Goal: Information Seeking & Learning: Learn about a topic

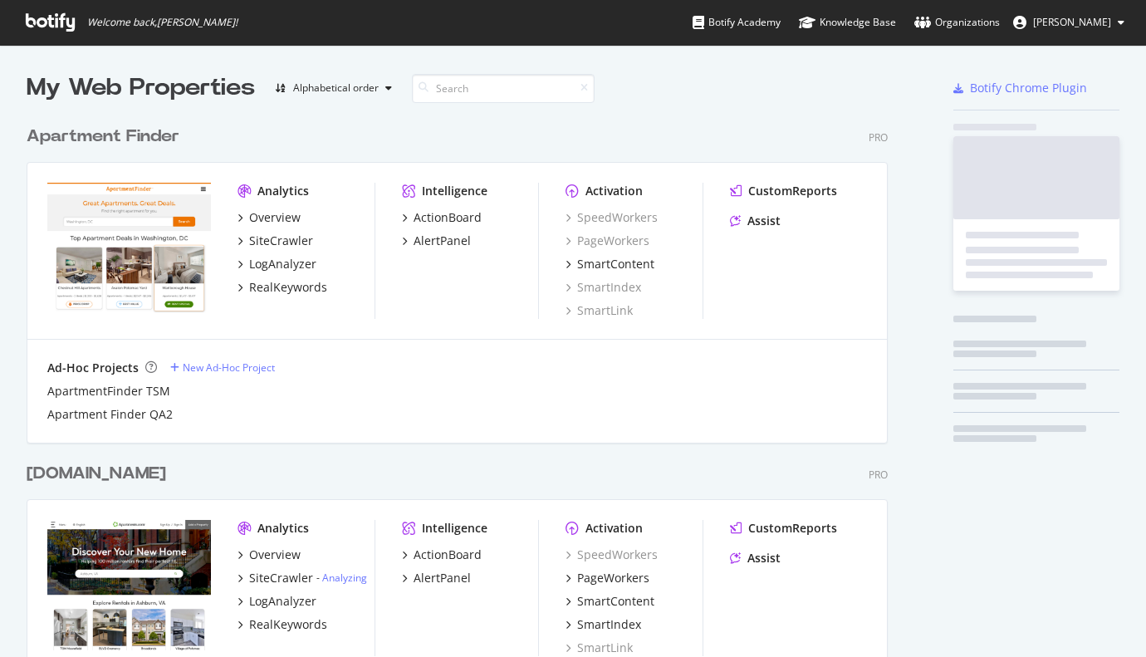
scroll to position [644, 1120]
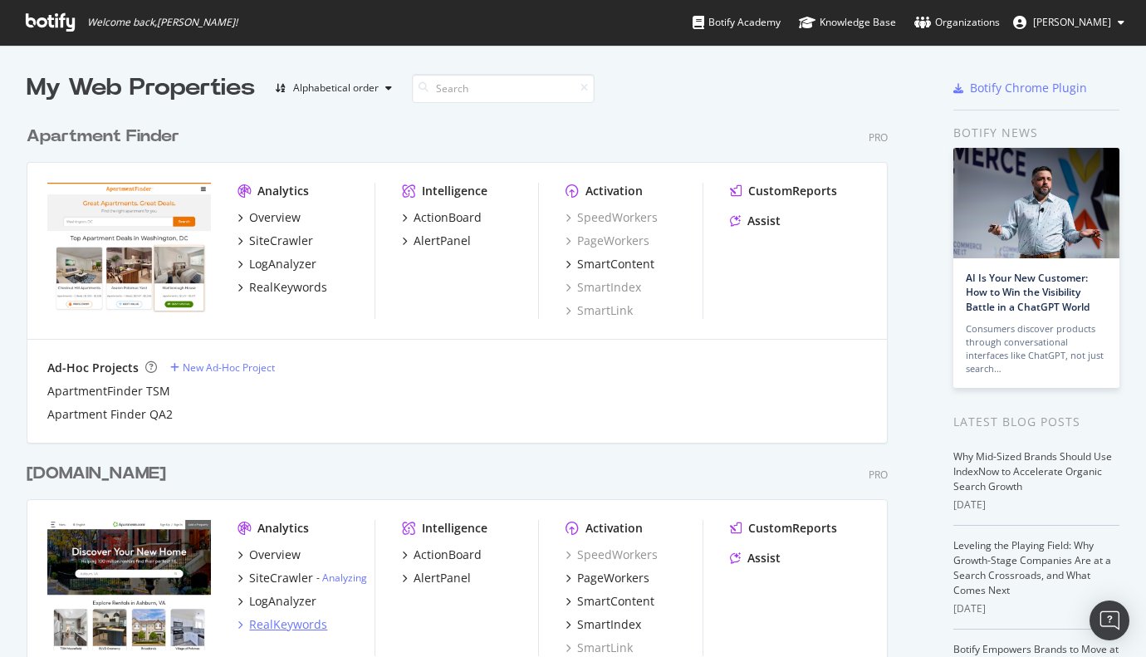
click at [290, 626] on div "RealKeywords" at bounding box center [288, 624] width 78 height 17
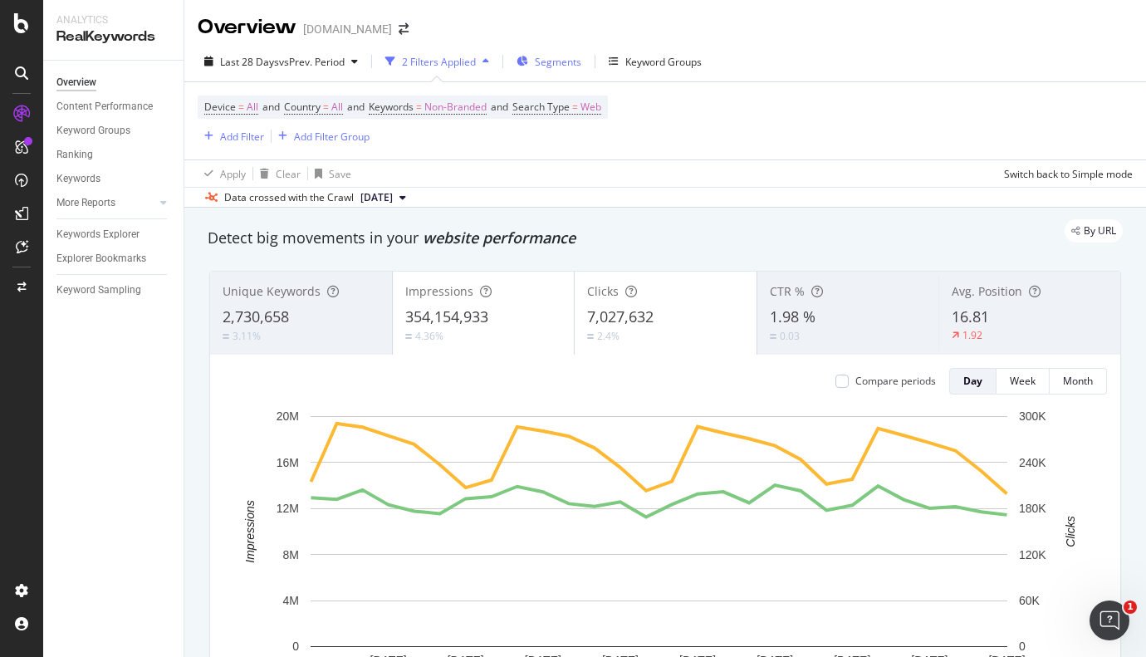
click at [560, 70] on div "Segments" at bounding box center [548, 61] width 65 height 25
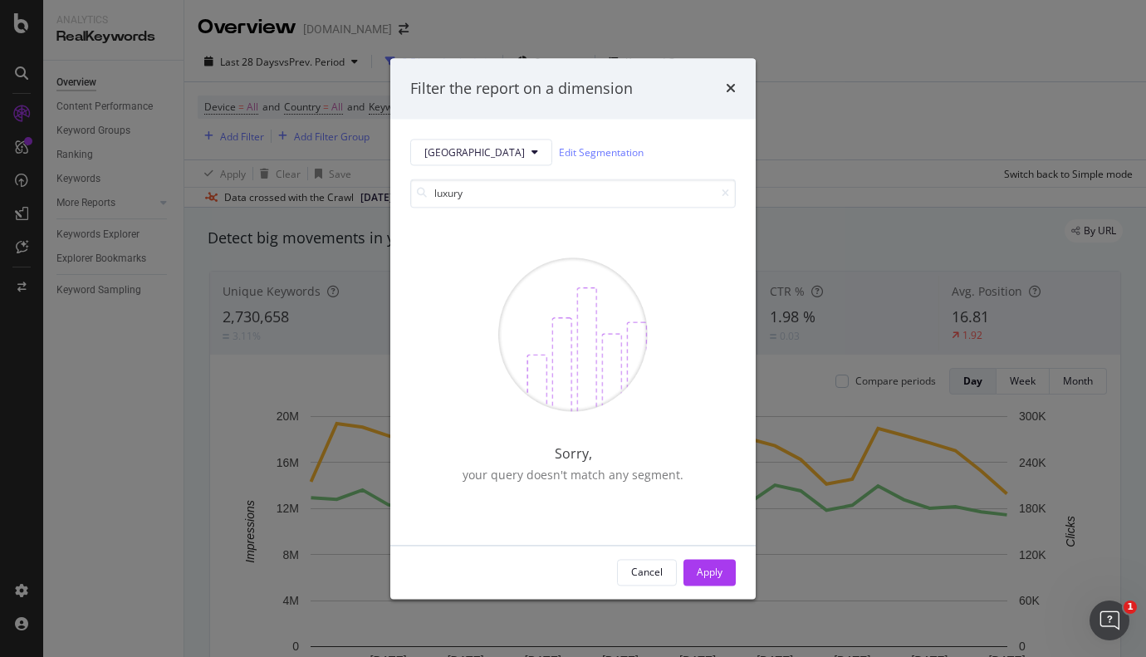
type input "luxury"
click at [443, 172] on div "luxury Sorry, your query doesn't match any segment." at bounding box center [572, 345] width 325 height 359
click at [531, 155] on icon "modal" at bounding box center [534, 153] width 7 height 10
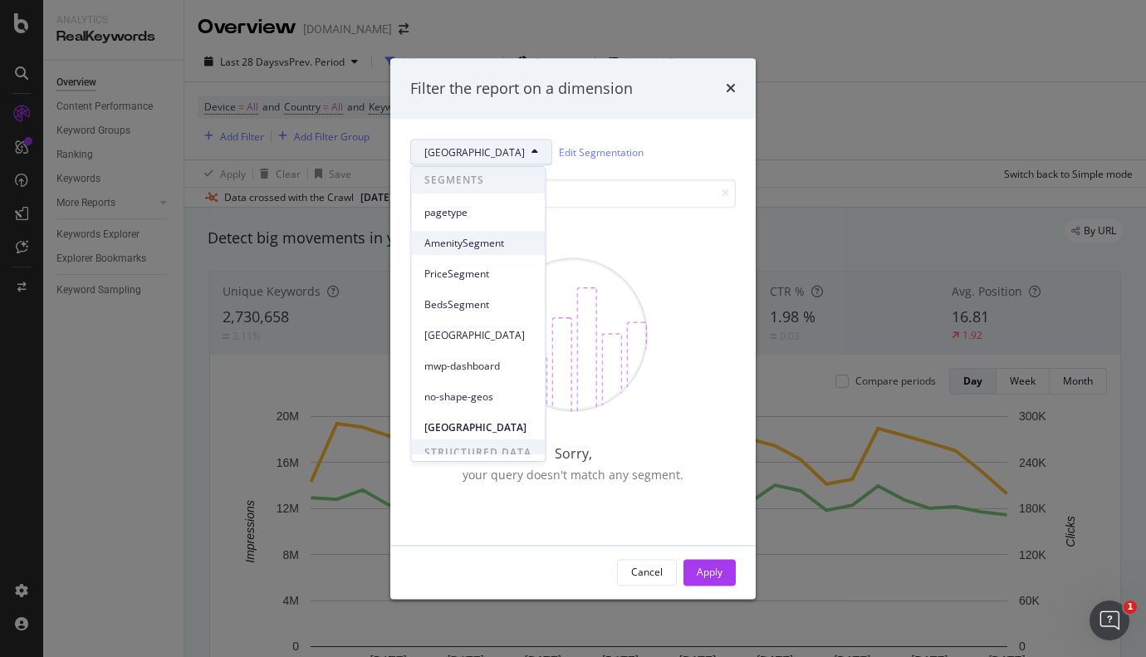
click at [457, 242] on span "AmenitySegment" at bounding box center [477, 243] width 107 height 15
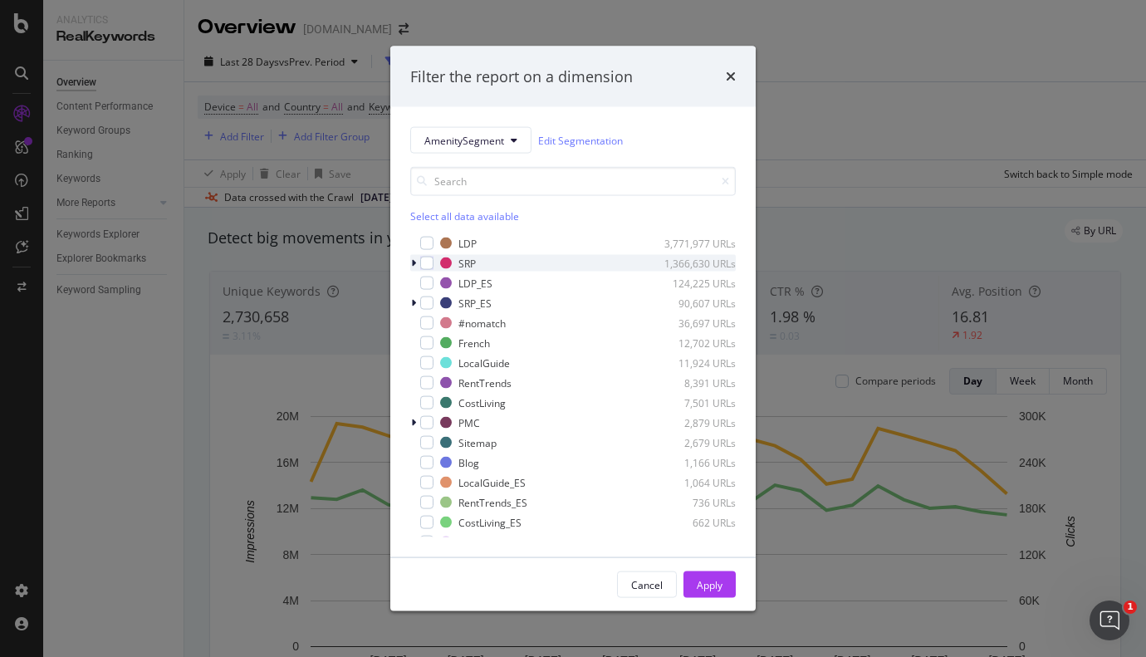
click at [412, 265] on icon "modal" at bounding box center [413, 263] width 5 height 10
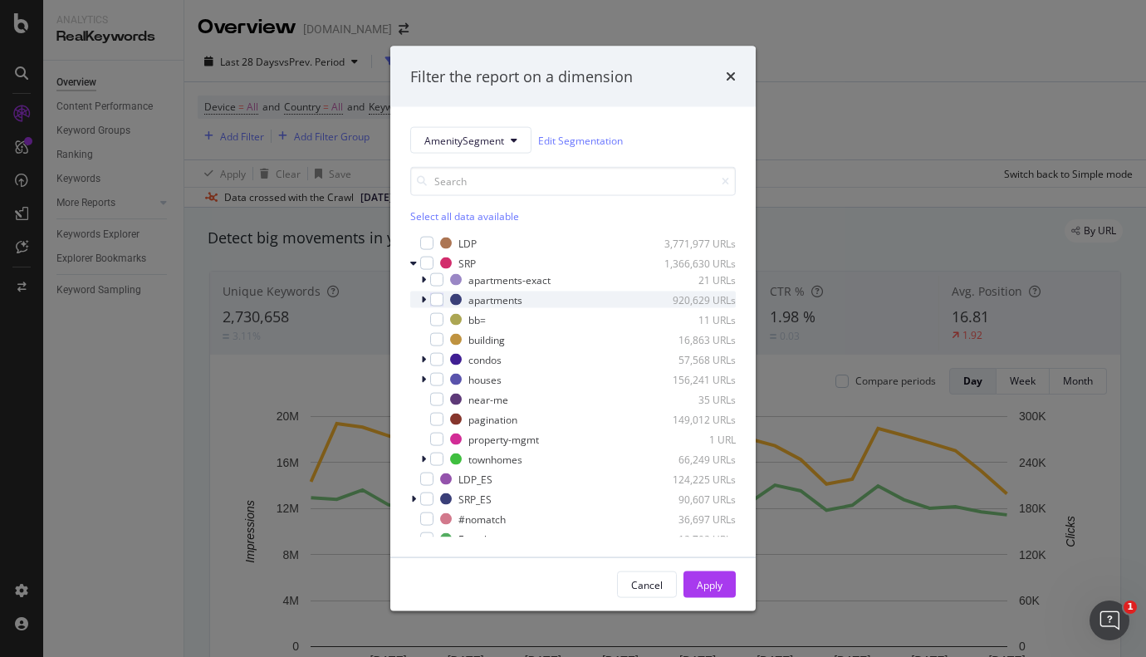
click at [421, 301] on icon "modal" at bounding box center [423, 300] width 5 height 10
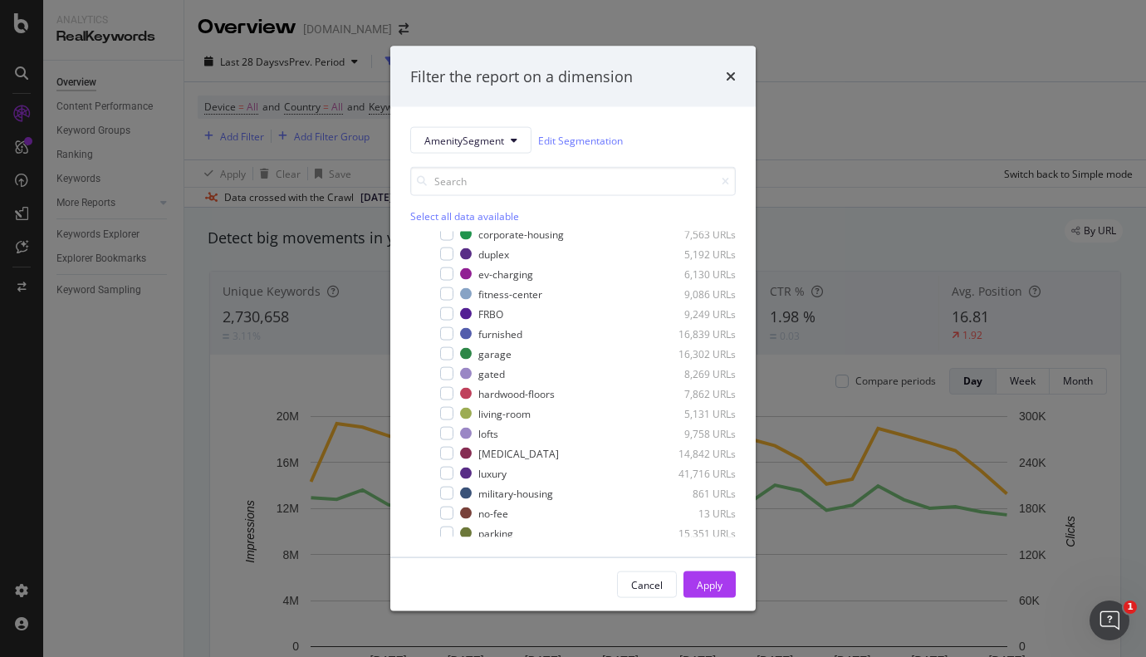
scroll to position [209, 0]
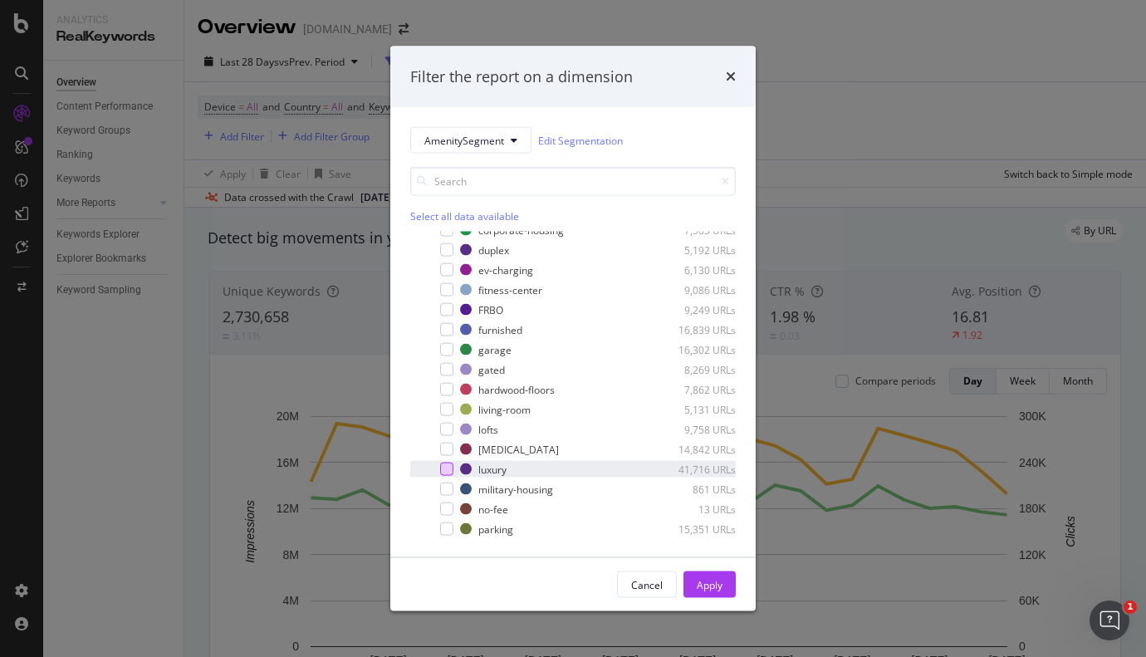
click at [447, 468] on div "modal" at bounding box center [446, 468] width 13 height 13
click at [706, 587] on div "Apply" at bounding box center [710, 584] width 26 height 14
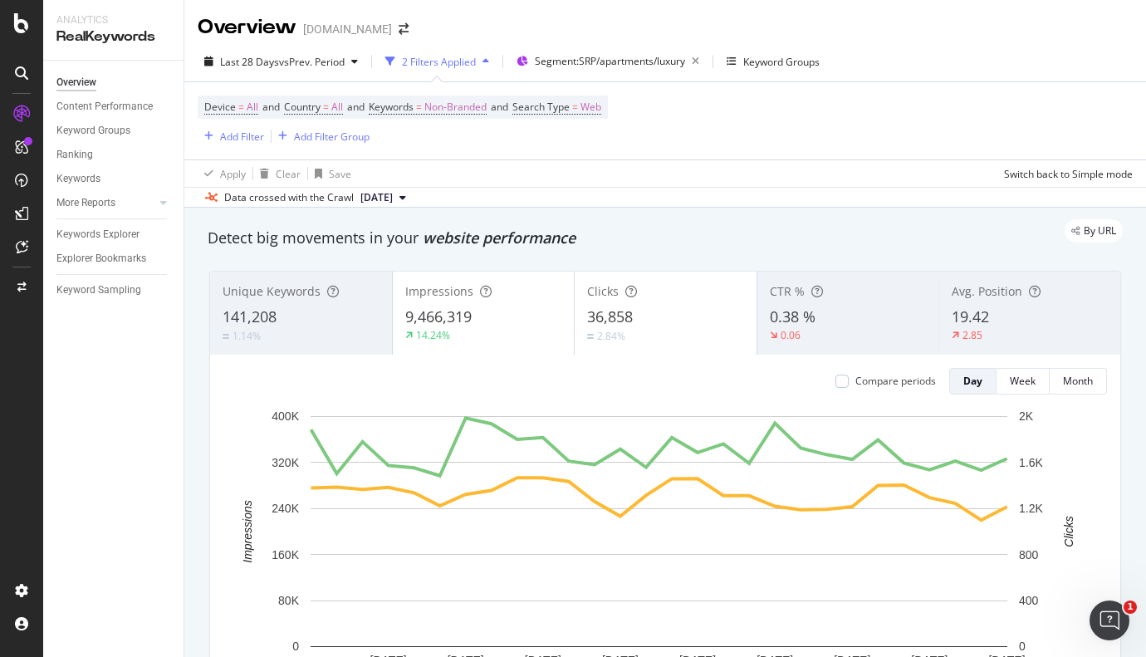
click at [1001, 328] on div "2.85" at bounding box center [1029, 335] width 156 height 15
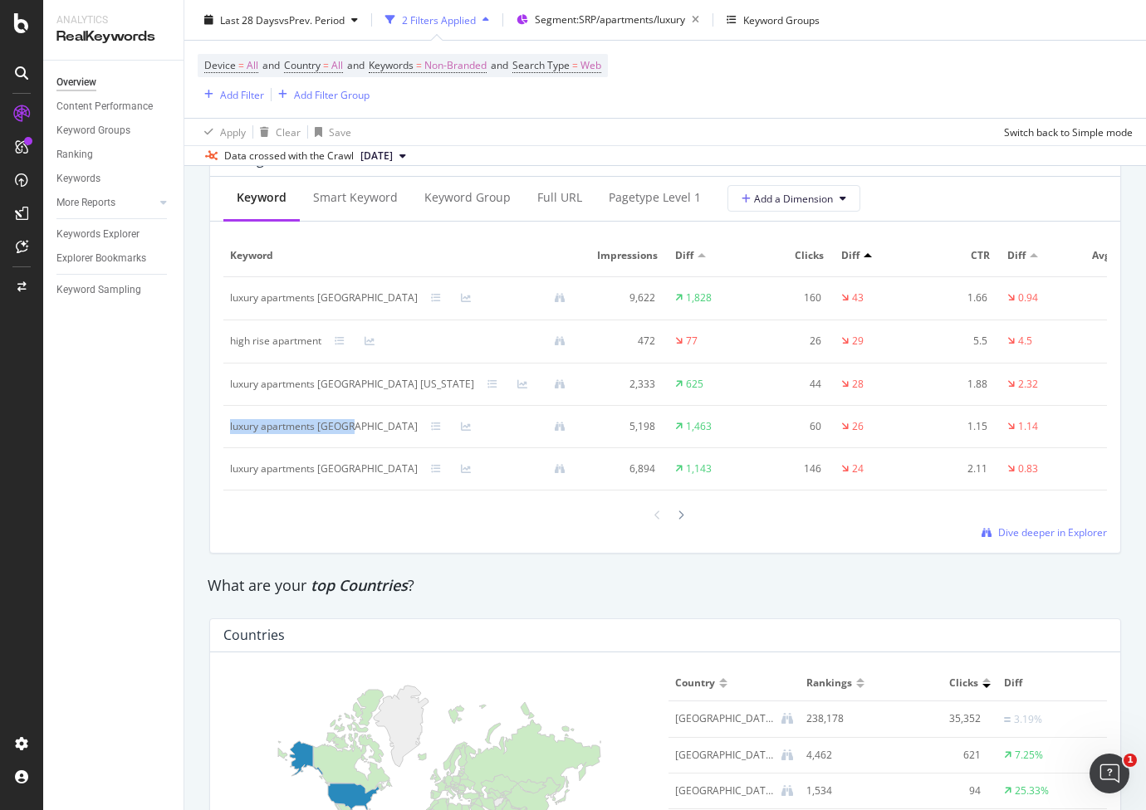
drag, startPoint x: 349, startPoint y: 438, endPoint x: 229, endPoint y: 444, distance: 119.7
click at [229, 444] on td "luxury apartments [GEOGRAPHIC_DATA]" at bounding box center [404, 427] width 362 height 42
copy div "luxury apartments [GEOGRAPHIC_DATA]"
click at [677, 521] on icon at bounding box center [680, 516] width 7 height 10
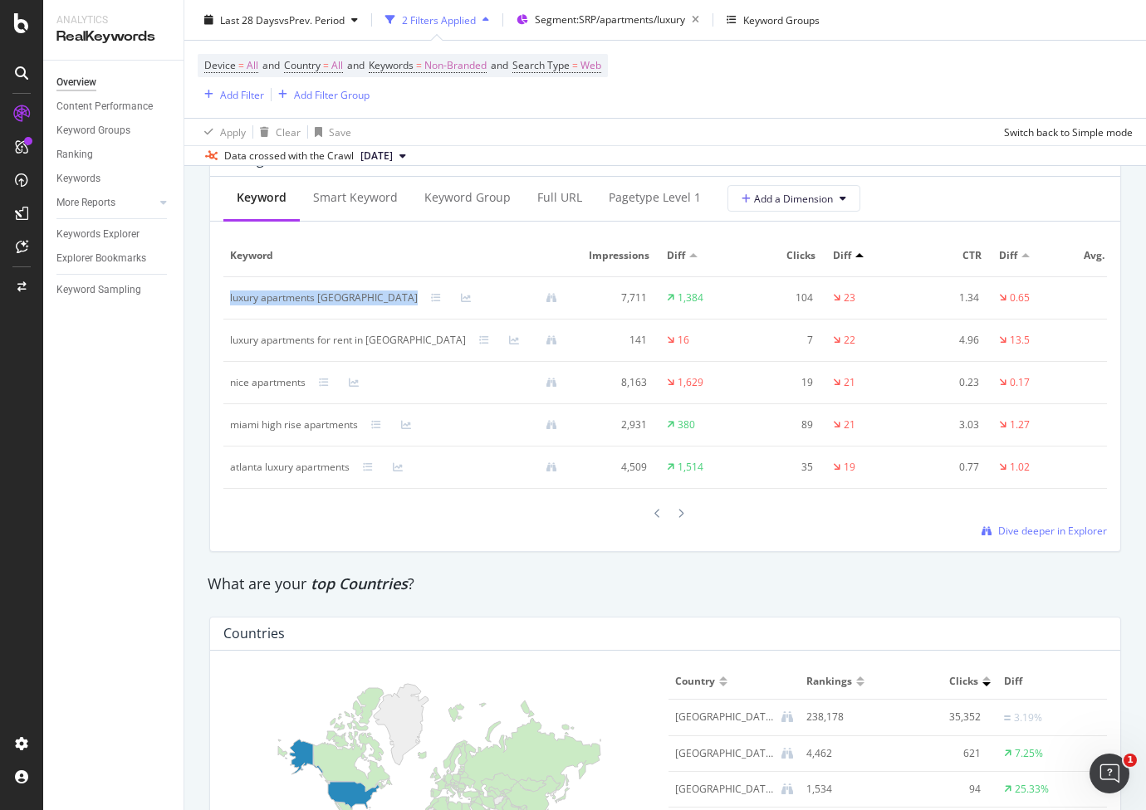
drag, startPoint x: 358, startPoint y: 309, endPoint x: 229, endPoint y: 319, distance: 129.1
click at [229, 319] on td "luxury apartments [GEOGRAPHIC_DATA]" at bounding box center [400, 298] width 354 height 42
copy div "luxury apartments [GEOGRAPHIC_DATA]"
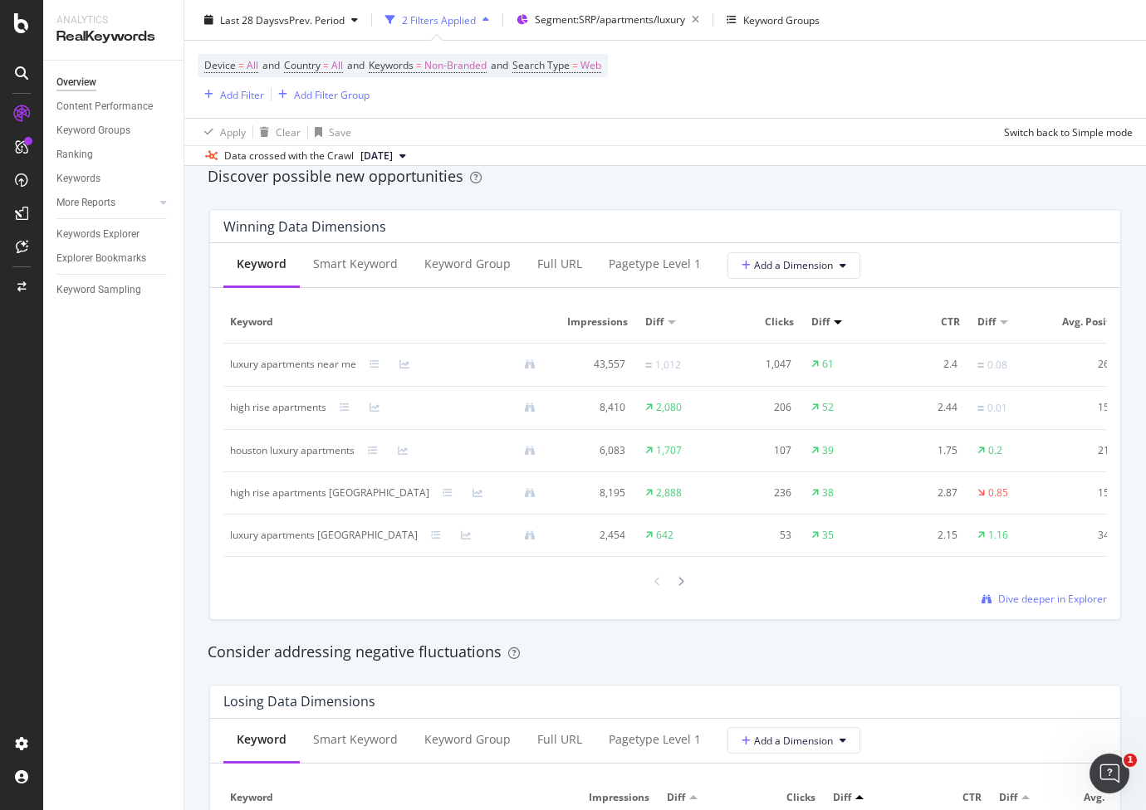
scroll to position [1254, 0]
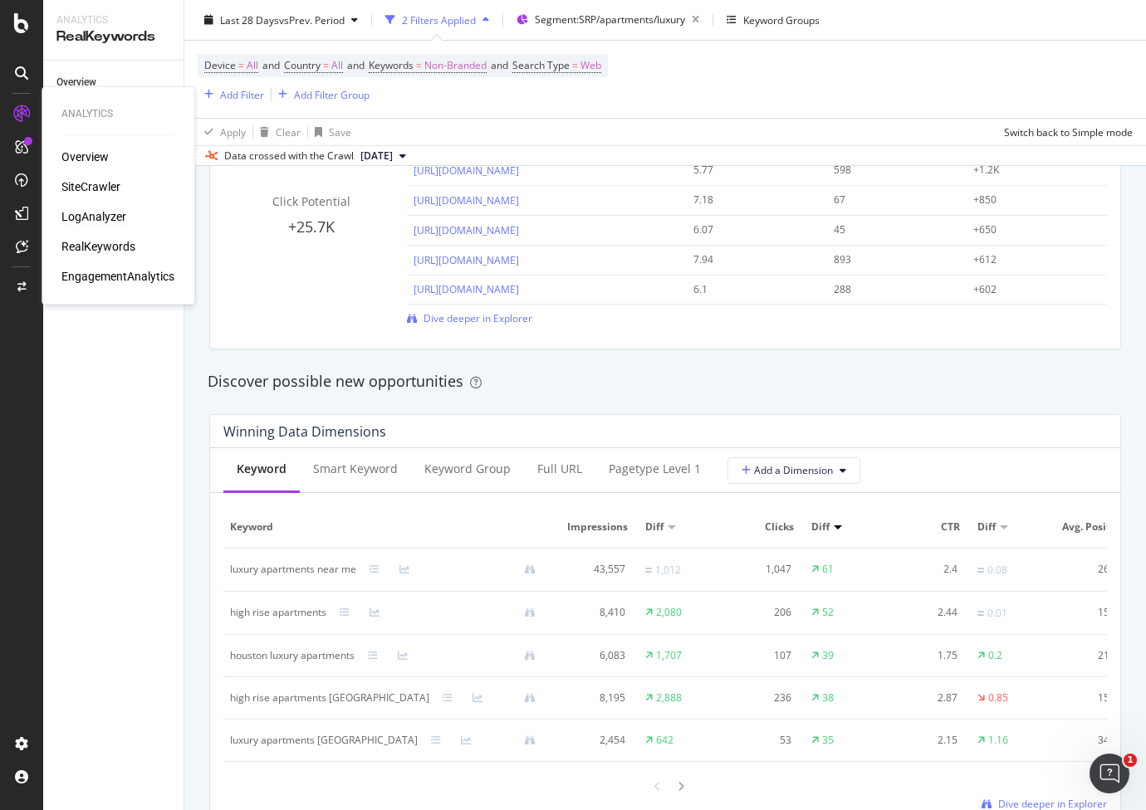
click at [90, 218] on div "LogAnalyzer" at bounding box center [93, 216] width 65 height 17
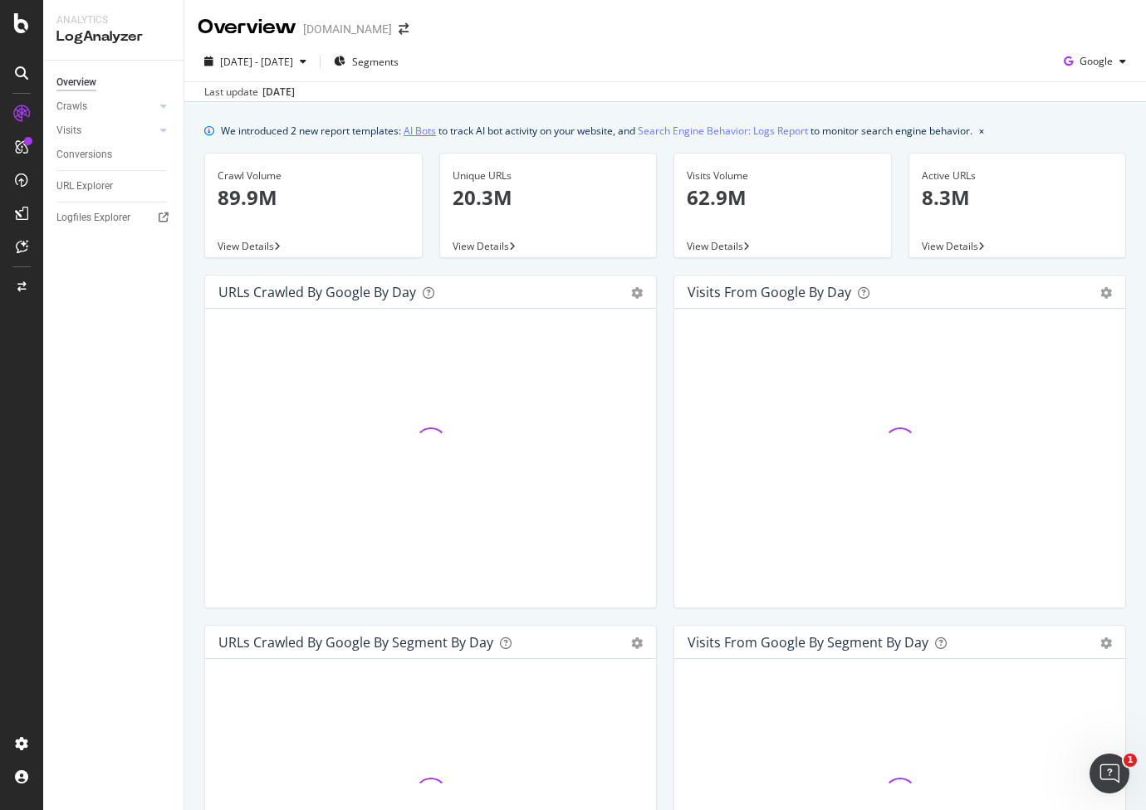
click at [418, 133] on link "AI Bots" at bounding box center [419, 130] width 32 height 17
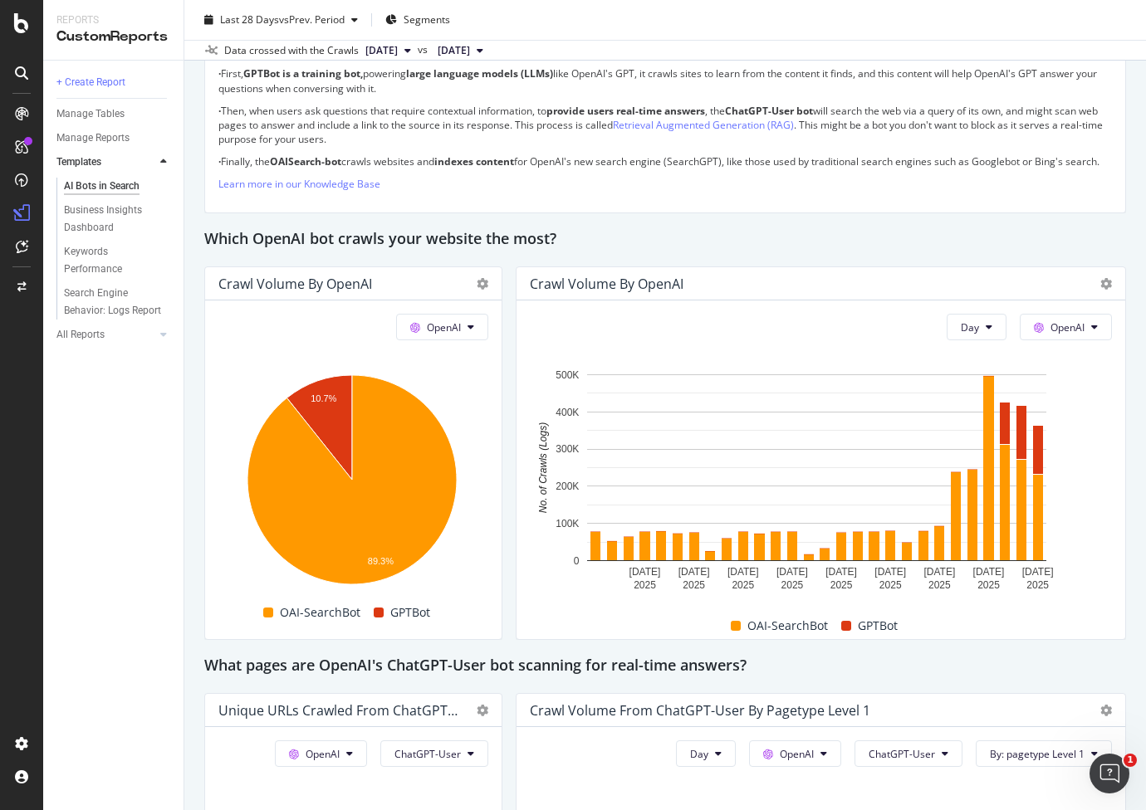
scroll to position [1314, 0]
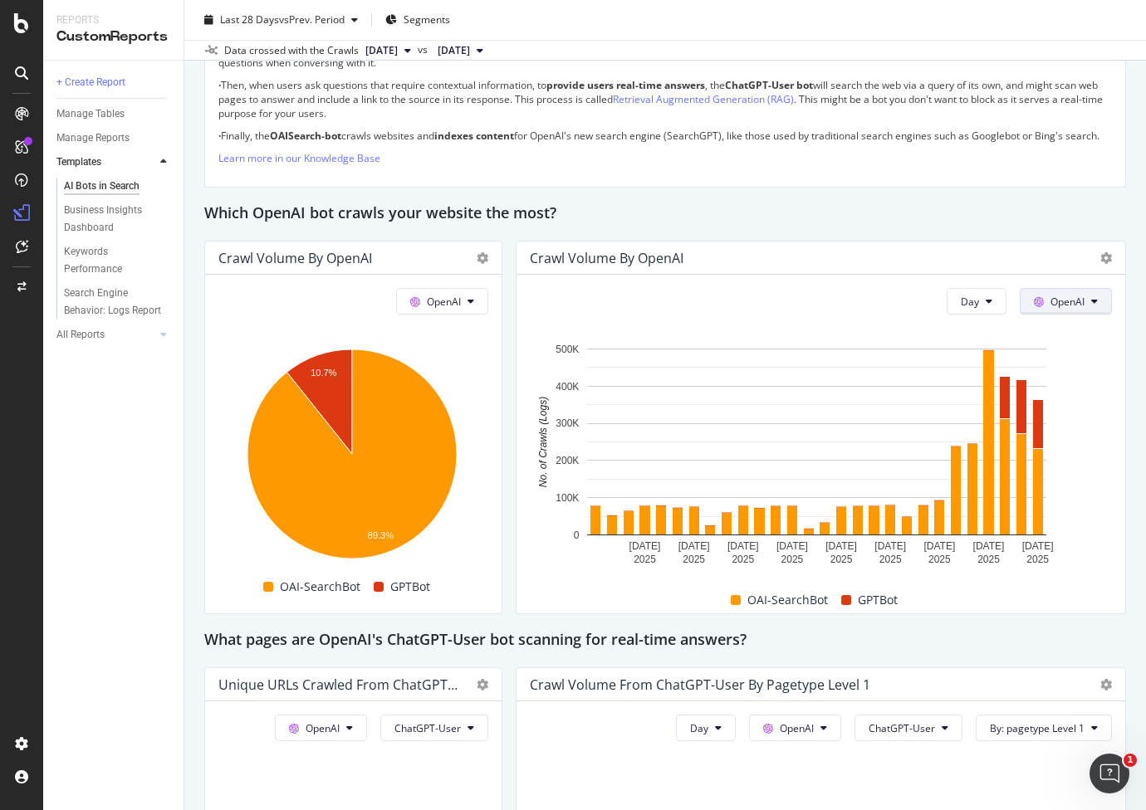
click at [1091, 306] on icon at bounding box center [1094, 301] width 7 height 10
click at [1072, 432] on span "Other AI Bots" at bounding box center [1078, 439] width 61 height 15
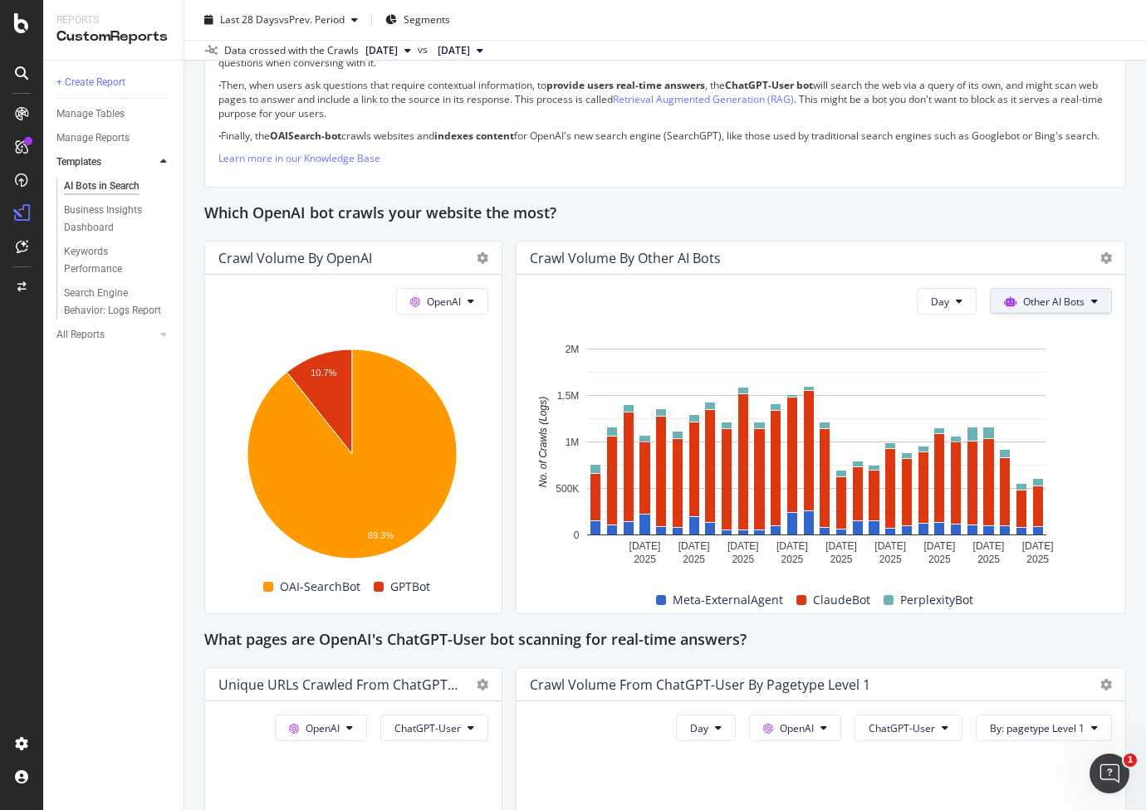
click at [1089, 315] on button "Other AI Bots" at bounding box center [1051, 301] width 122 height 27
click at [1046, 405] on span "OpenAI" at bounding box center [1050, 408] width 65 height 15
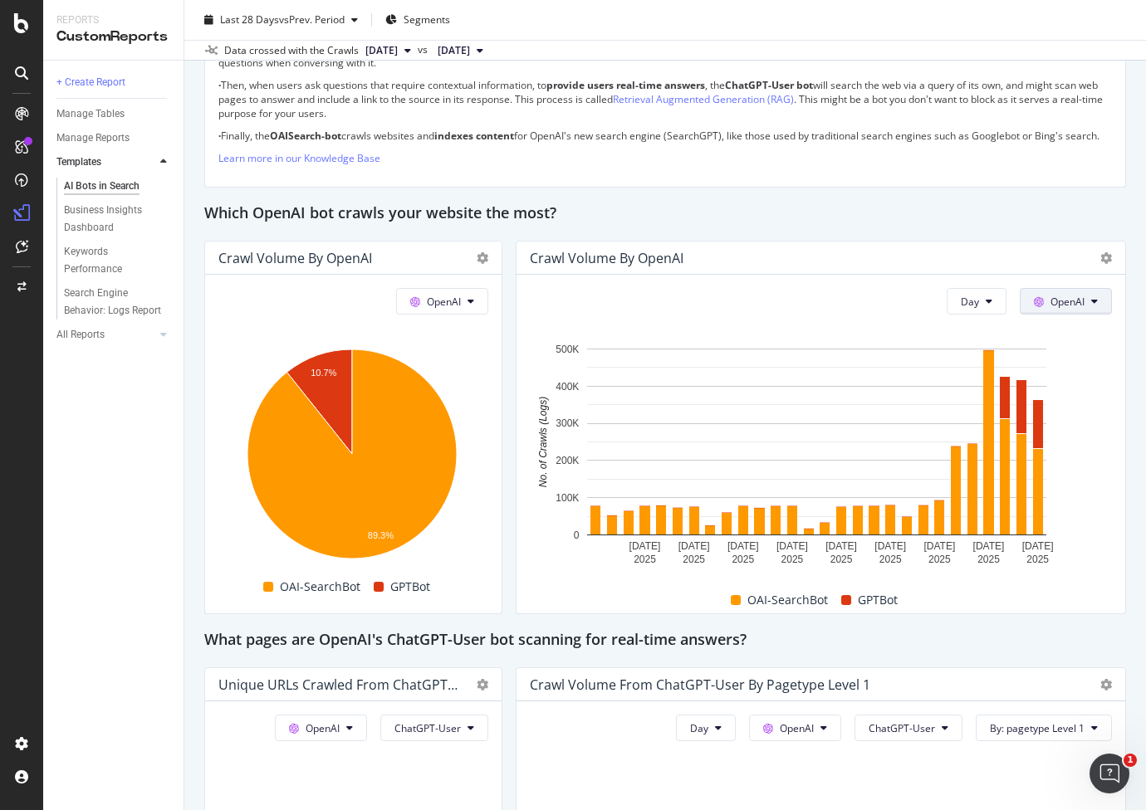
click at [1073, 309] on button "OpenAI" at bounding box center [1066, 301] width 92 height 27
click at [1063, 382] on span "Bing" at bounding box center [1078, 377] width 61 height 15
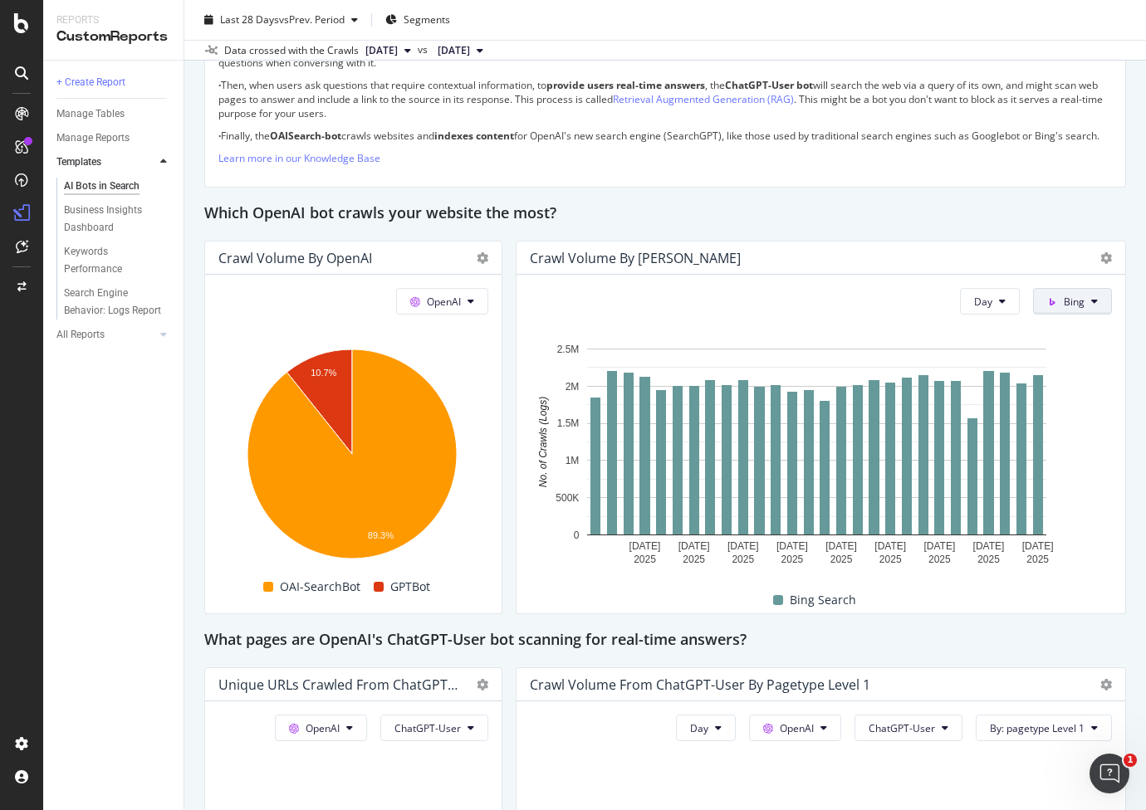
click at [1079, 315] on button "Bing" at bounding box center [1072, 301] width 79 height 27
click at [1067, 350] on span "Google" at bounding box center [1092, 347] width 61 height 15
